Goal: Check status

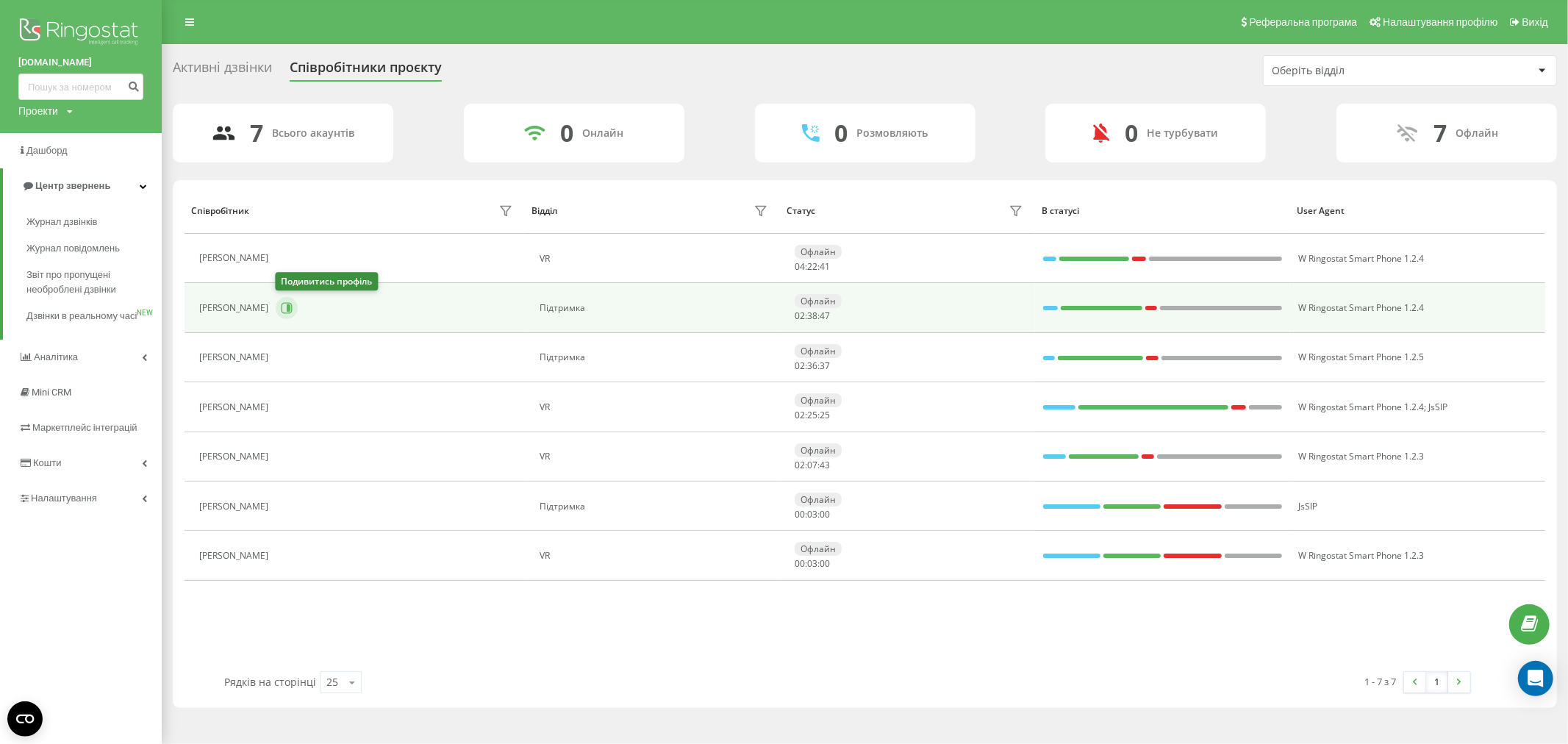
click at [294, 305] on button at bounding box center [286, 308] width 22 height 22
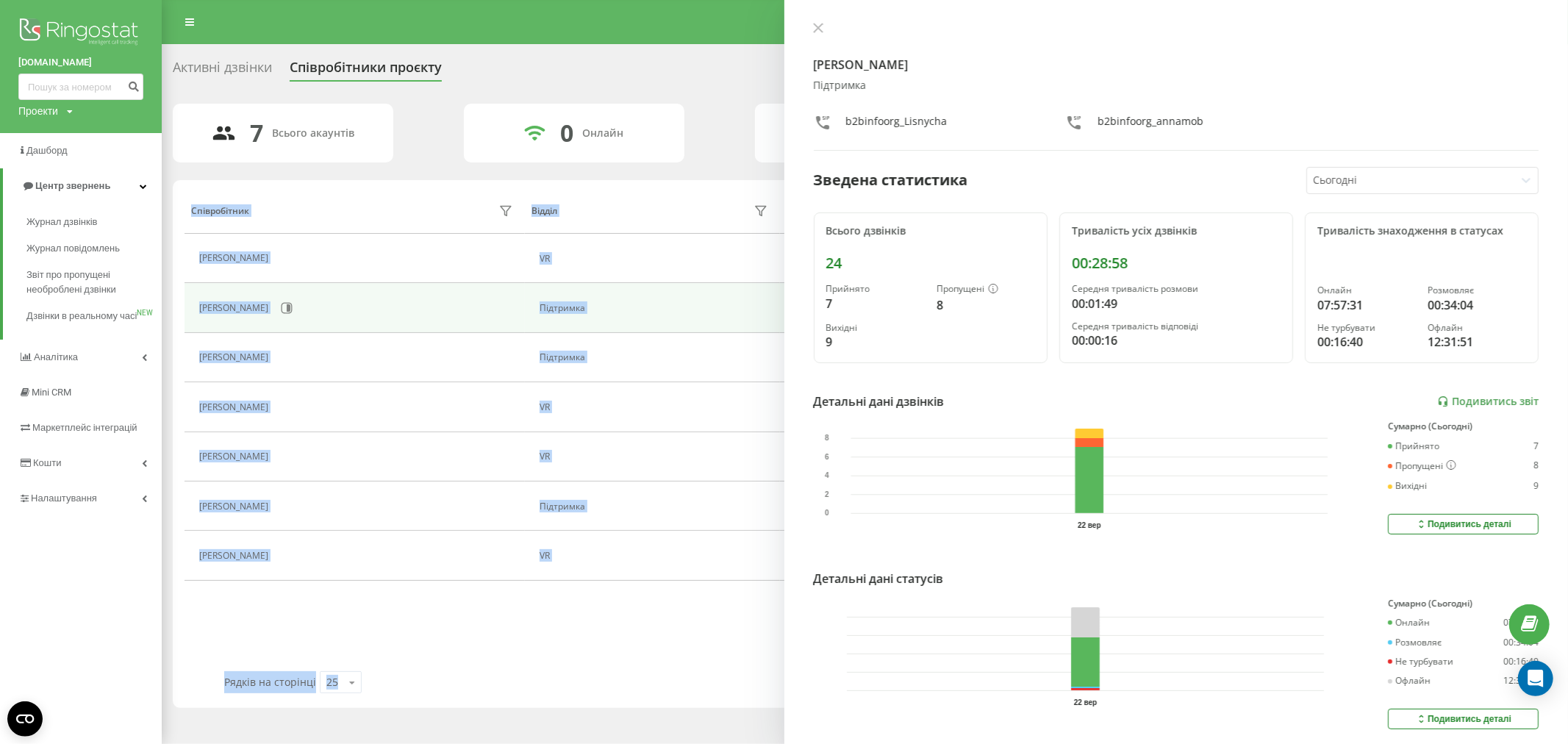
drag, startPoint x: 355, startPoint y: 637, endPoint x: 312, endPoint y: 700, distance: 76.3
click at [316, 707] on div "Співробітник Відділ Статус В статусі User Agent [PERSON_NAME] VR Офлайн 04 : 25…" at bounding box center [864, 443] width 1384 height 528
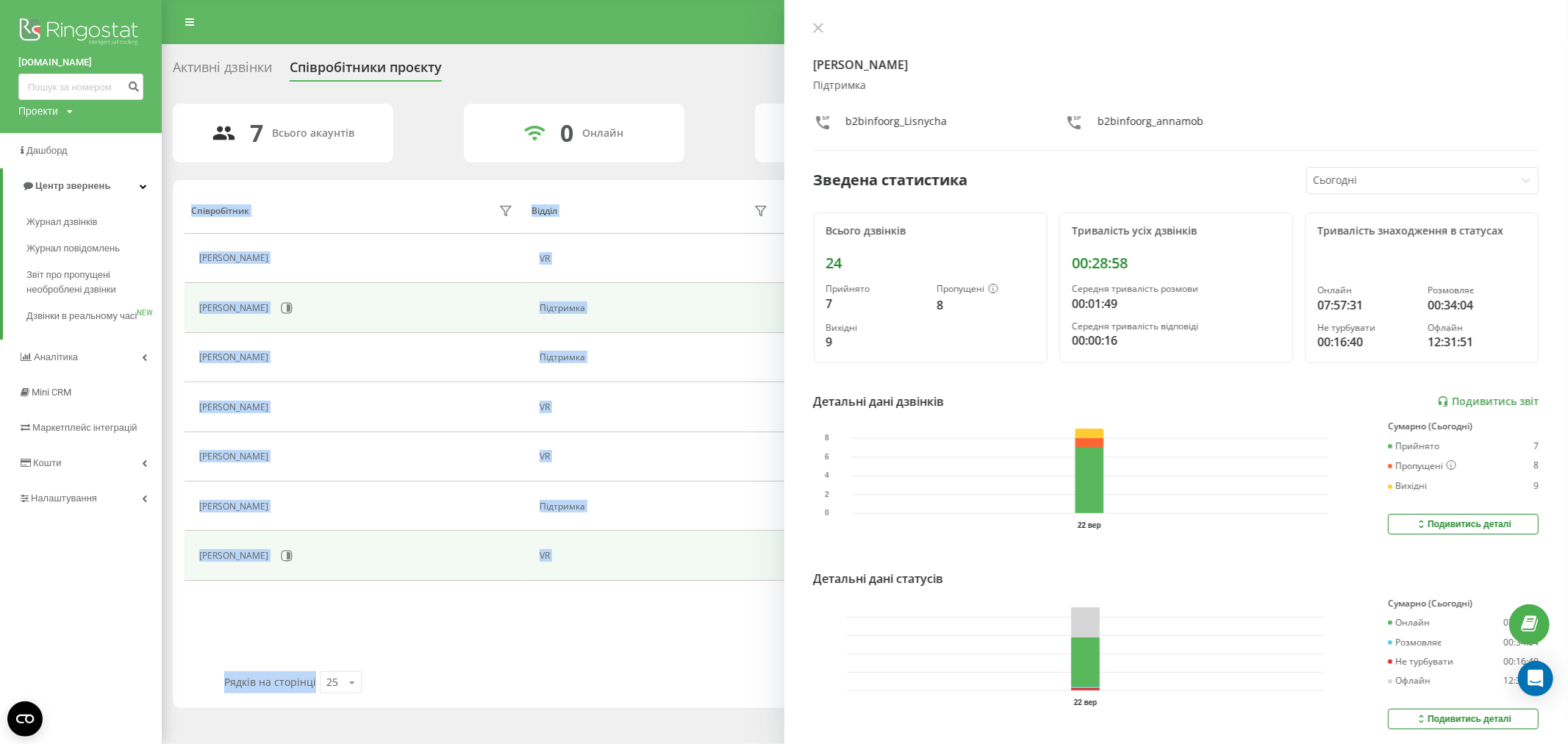
click at [357, 563] on div "[PERSON_NAME]" at bounding box center [358, 556] width 318 height 25
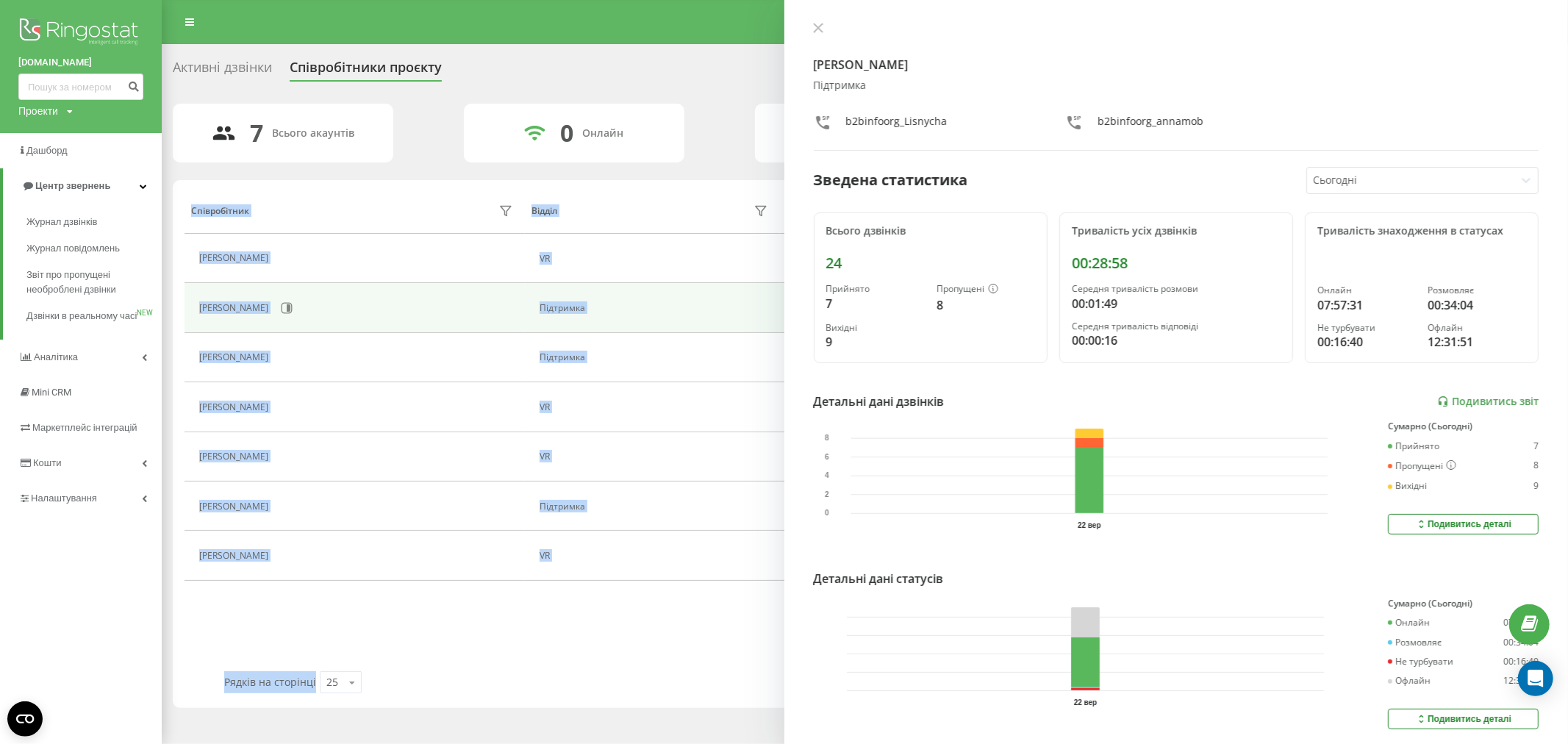
click at [349, 616] on div "Співробітник Відділ Статус В статусі User Agent [PERSON_NAME] VR Офлайн 04 : 25…" at bounding box center [864, 430] width 1360 height 484
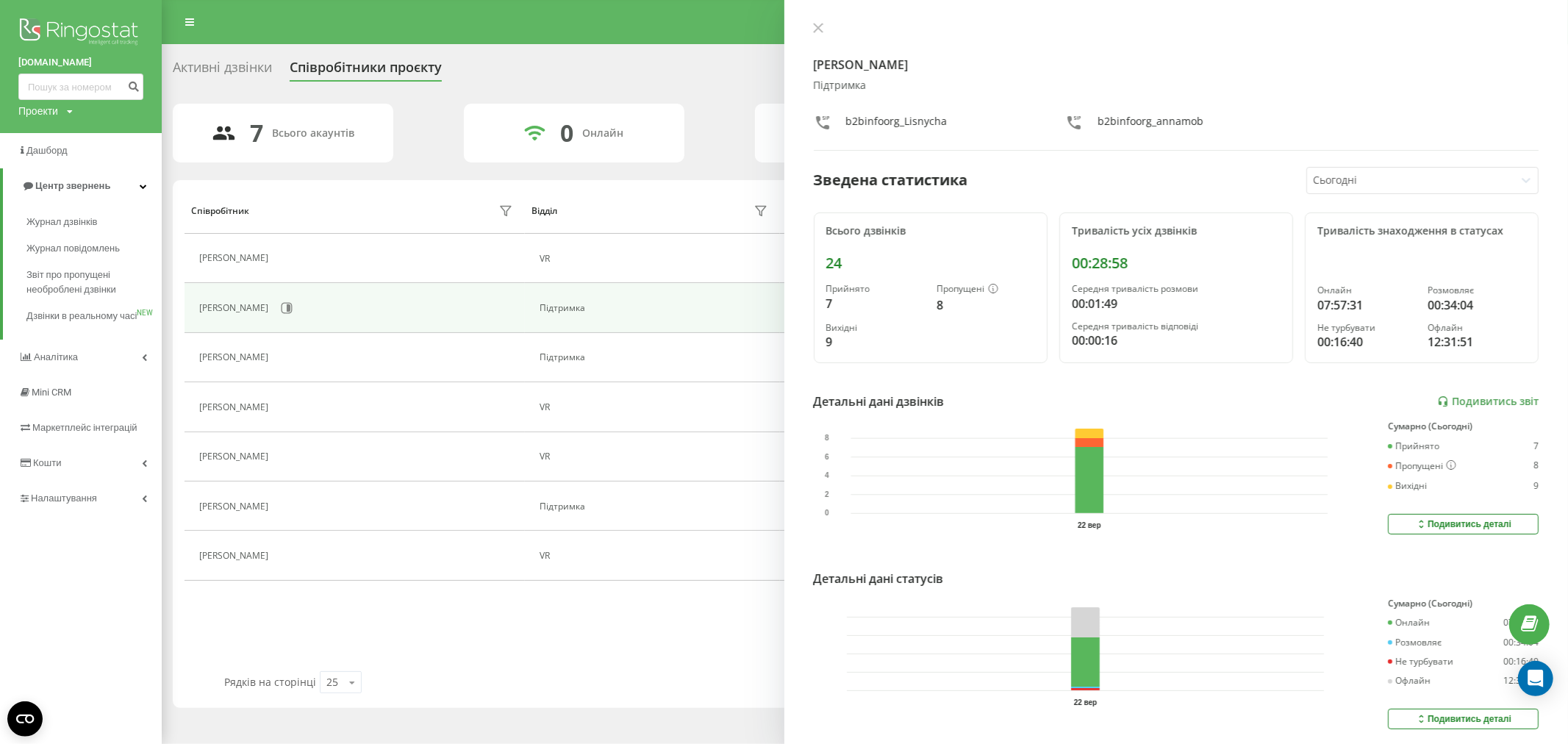
click at [350, 616] on div "Співробітник Відділ Статус В статусі User Agent [PERSON_NAME] VR Офлайн 04 : 25…" at bounding box center [864, 430] width 1360 height 484
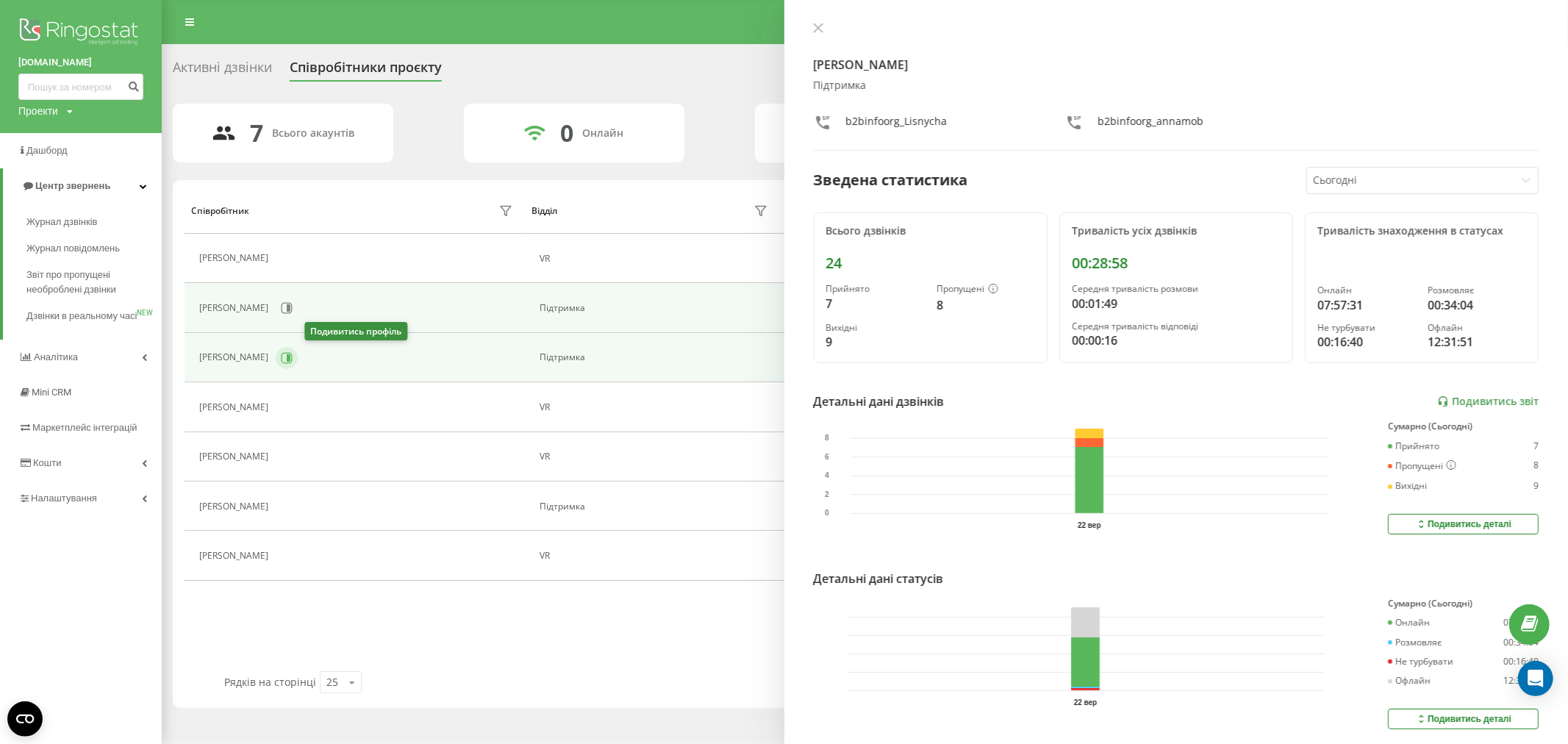
click at [298, 356] on button at bounding box center [286, 358] width 22 height 22
